Goal: Check status: Check status

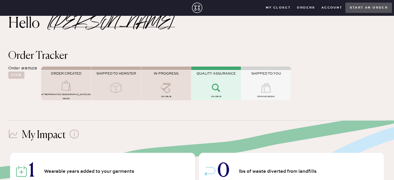
scroll to position [26, 0]
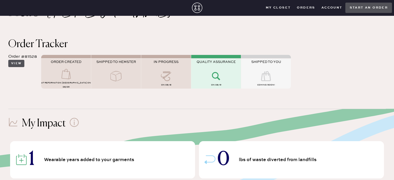
click at [19, 62] on button "View" at bounding box center [16, 63] width 16 height 7
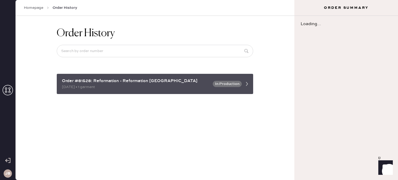
click at [174, 80] on div "Order #81528: Reformation - Reformation [GEOGRAPHIC_DATA]" at bounding box center [136, 81] width 148 height 6
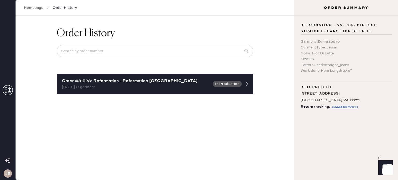
click at [336, 106] on div "392288979641" at bounding box center [345, 107] width 26 height 6
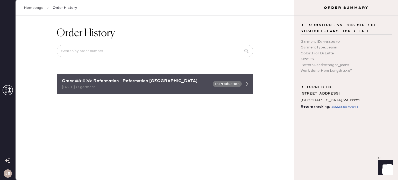
click at [174, 84] on div "Order #81528: Reformation - Reformation [GEOGRAPHIC_DATA] [DATE] • 1 garment" at bounding box center [136, 84] width 148 height 12
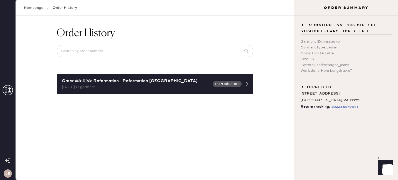
click at [131, 125] on div "Order History Order #81528: Reformation - Reformation [GEOGRAPHIC_DATA] [DATE] …" at bounding box center [155, 98] width 279 height 164
